Goal: Use online tool/utility: Utilize a website feature to perform a specific function

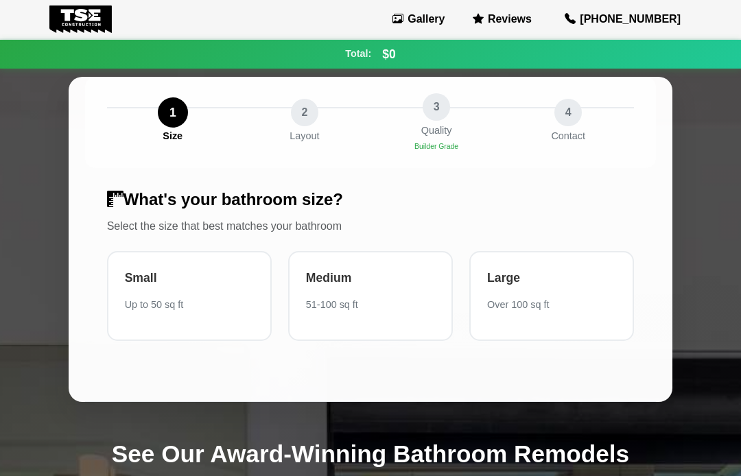
click at [630, 305] on div "Large Over 100 sq ft" at bounding box center [551, 296] width 165 height 90
